Goal: Check status

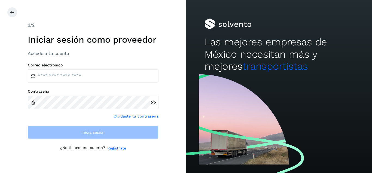
click at [89, 83] on div "Correo electrónico Contraseña Olvidaste tu contraseña Inicia sesión" at bounding box center [93, 101] width 131 height 76
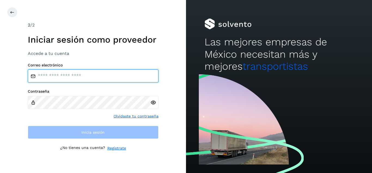
click at [88, 77] on input "email" at bounding box center [93, 75] width 131 height 13
type input "**********"
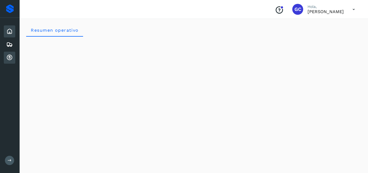
click at [10, 56] on icon at bounding box center [9, 57] width 7 height 7
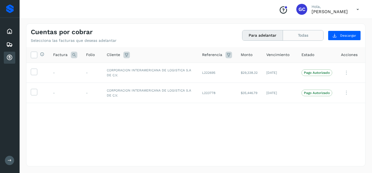
click at [301, 37] on button "Todas" at bounding box center [303, 35] width 40 height 10
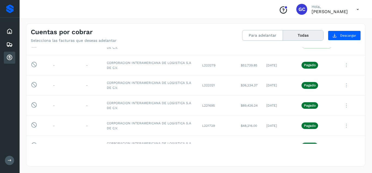
scroll to position [45, 0]
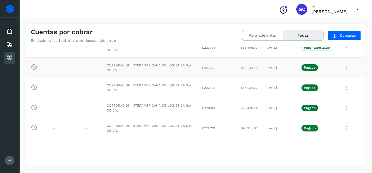
click at [344, 66] on icon at bounding box center [346, 67] width 11 height 11
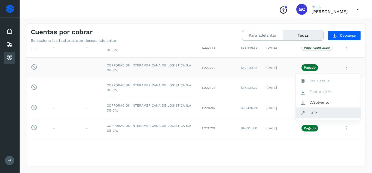
click at [316, 113] on button "CEP" at bounding box center [328, 112] width 65 height 10
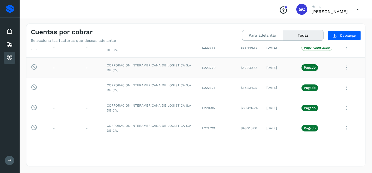
click at [341, 67] on icon at bounding box center [346, 67] width 11 height 11
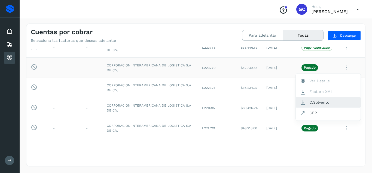
click at [319, 103] on button "C.Solvento" at bounding box center [328, 102] width 65 height 11
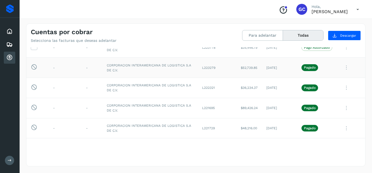
scroll to position [0, 0]
